Goal: Check status: Check status

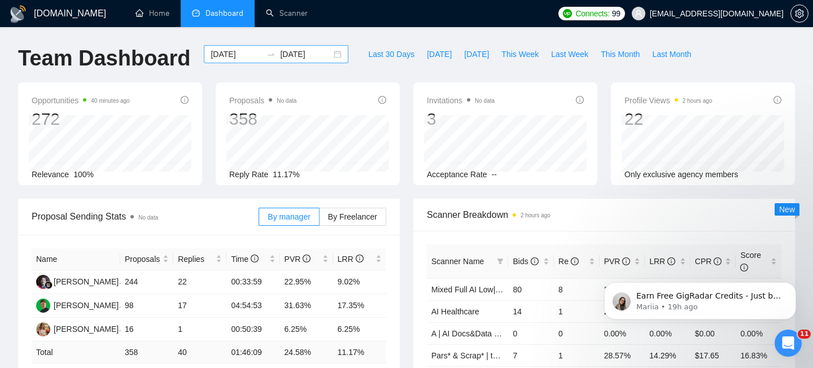
click at [334, 55] on div "[DATE] [DATE]" at bounding box center [276, 54] width 144 height 18
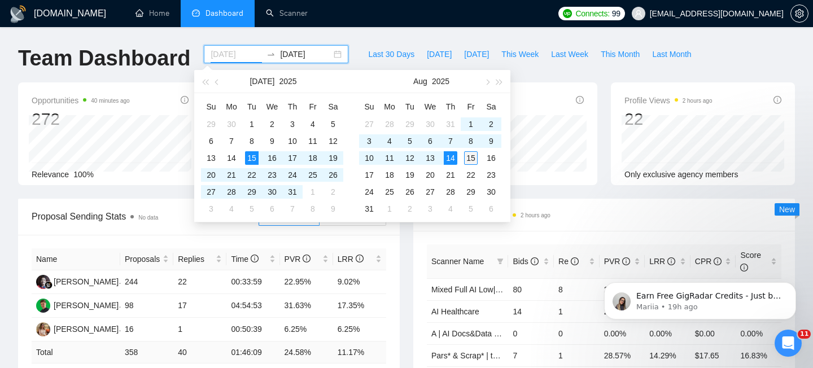
type input "[DATE]"
click at [472, 157] on div "15" at bounding box center [471, 158] width 14 height 14
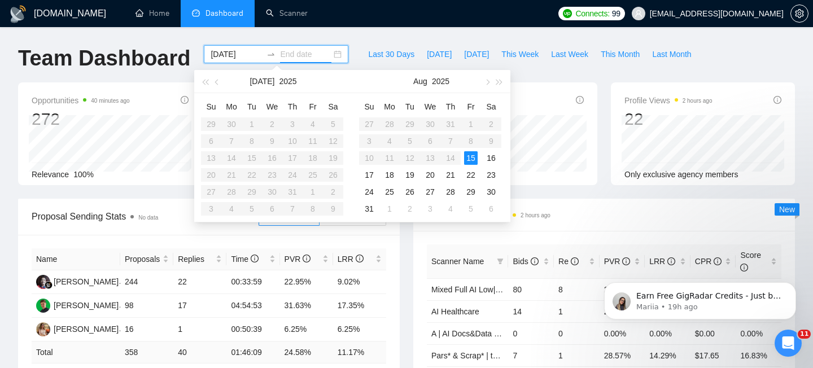
click at [472, 124] on table "Su Mo Tu We Th Fr Sa 27 28 29 30 31 1 2 3 4 5 6 7 8 9 10 11 12 13 14 15 16 17 1…" at bounding box center [430, 158] width 142 height 120
type input "[DATE]"
click at [472, 159] on div "15" at bounding box center [471, 158] width 14 height 14
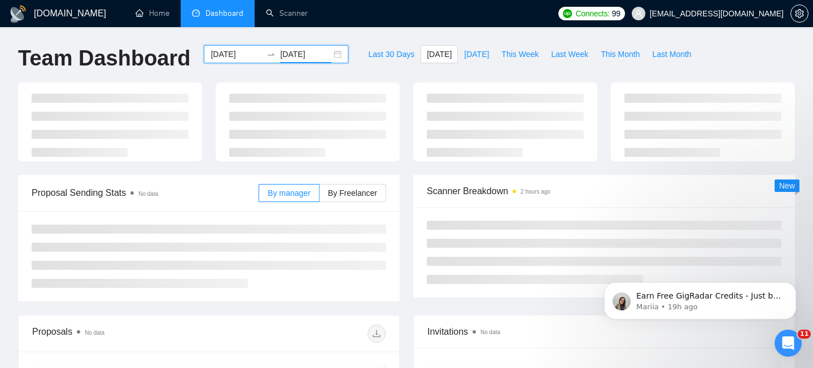
click at [330, 51] on div "[DATE] [DATE]" at bounding box center [276, 54] width 144 height 18
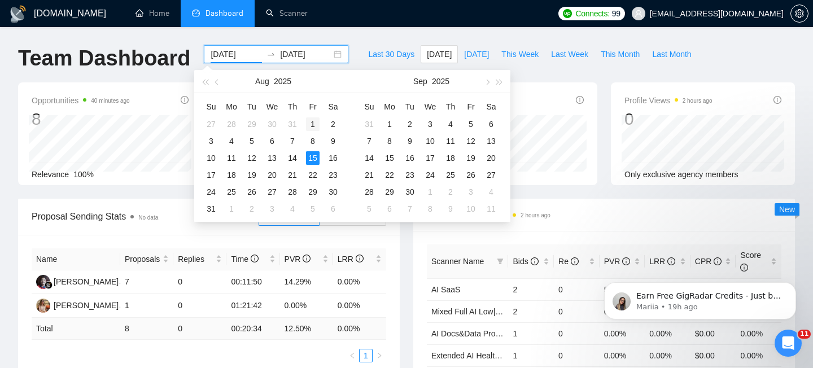
type input "[DATE]"
click at [311, 125] on div "1" at bounding box center [313, 124] width 14 height 14
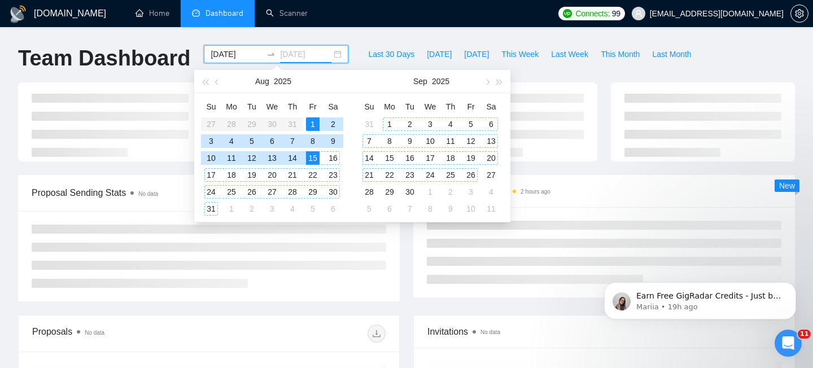
type input "[DATE]"
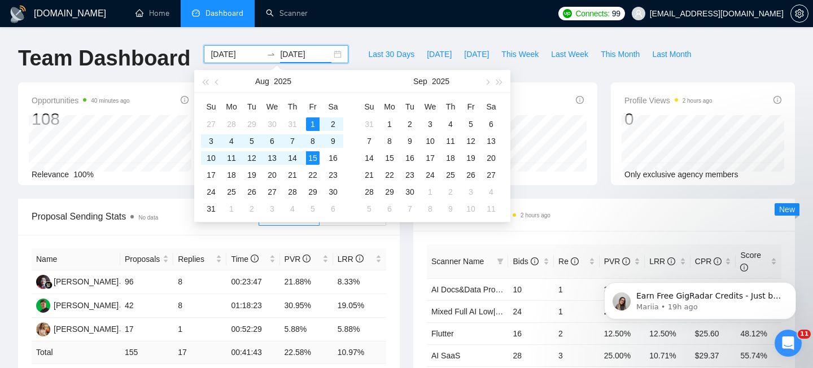
click at [414, 270] on div "Scanner Name Bids Re PVR LRR CPR Score AI Docs&Data Processing 10 1 30.00% 10.0…" at bounding box center [604, 339] width 382 height 216
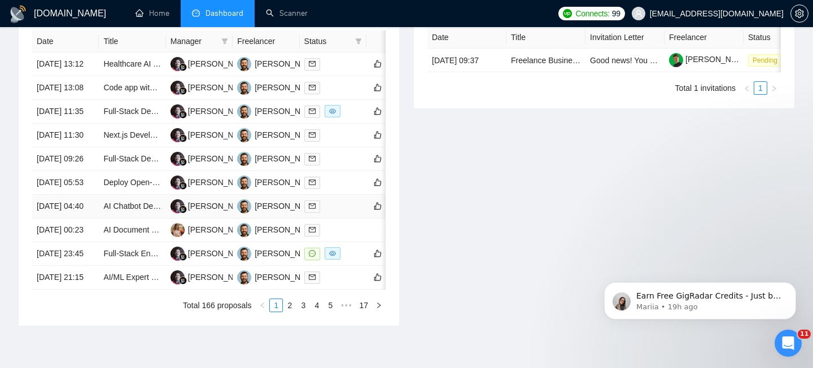
scroll to position [480, 0]
click at [89, 124] on td "[DATE] 11:35" at bounding box center [65, 112] width 67 height 24
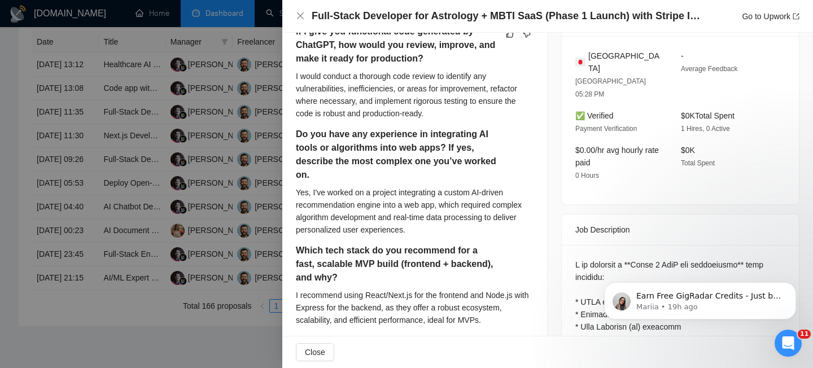
scroll to position [305, 0]
